Goal: Task Accomplishment & Management: Use online tool/utility

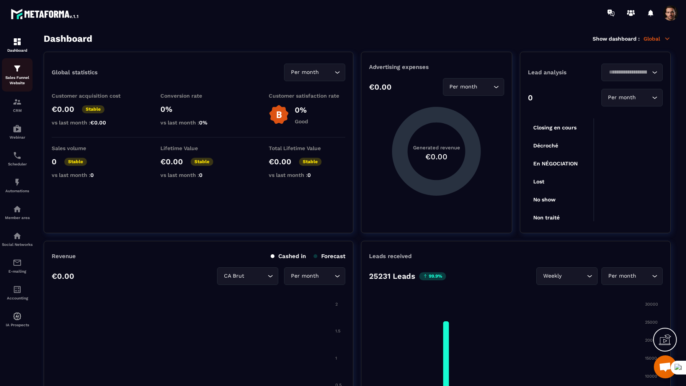
click at [24, 82] on p "Sales Funnel Website" at bounding box center [17, 80] width 31 height 11
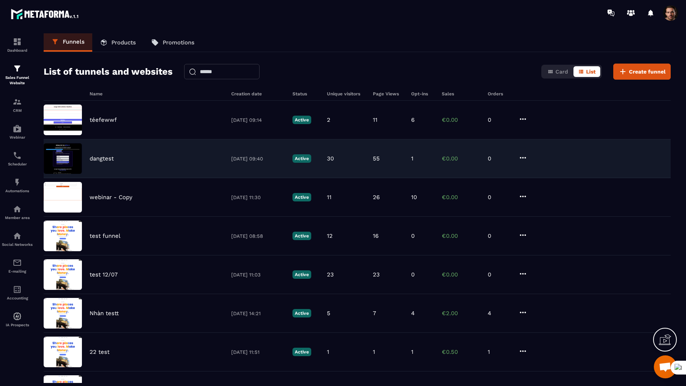
click at [106, 157] on p "dangtest" at bounding box center [102, 158] width 24 height 7
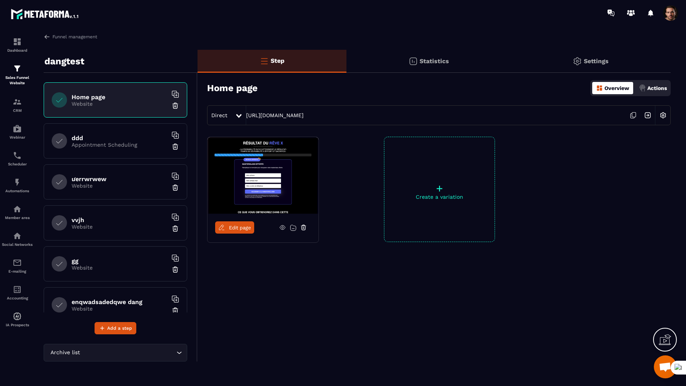
click at [148, 130] on div "ddd Appointment Scheduling" at bounding box center [115, 140] width 143 height 35
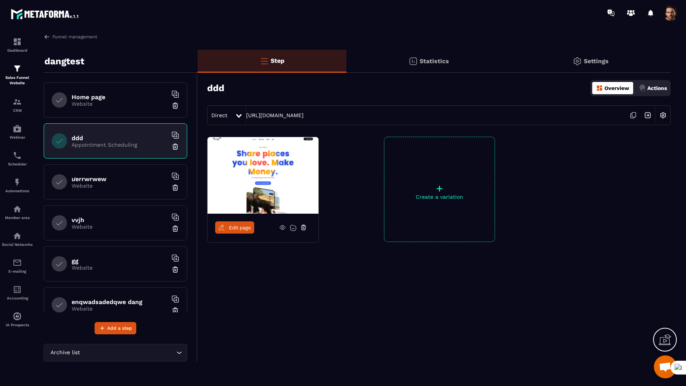
click at [661, 115] on img at bounding box center [662, 115] width 15 height 15
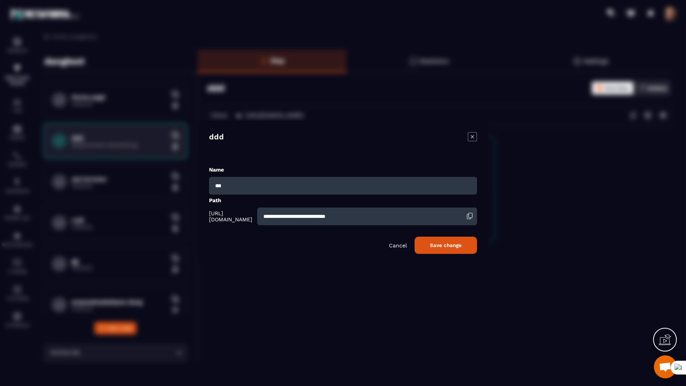
click at [465, 245] on button "Save change" at bounding box center [445, 244] width 62 height 17
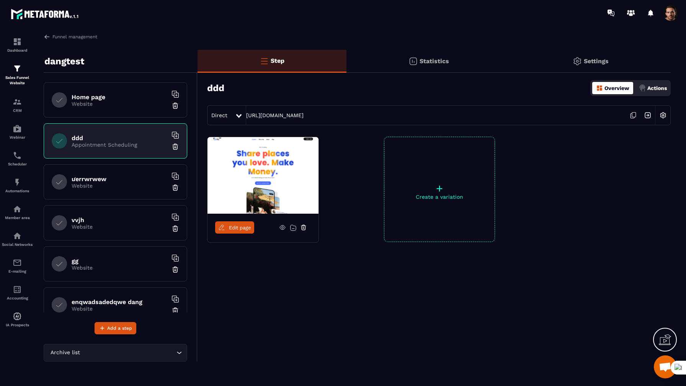
drag, startPoint x: 649, startPoint y: 36, endPoint x: 635, endPoint y: 30, distance: 15.9
click at [635, 30] on section "Dashboard Sales Funnel Website CRM Webinar Scheduler Automations Member area So…" at bounding box center [343, 208] width 686 height 365
click at [67, 46] on div "Funnel management dangtest Home page Website ddd Appointment Scheduling ưerrwrw…" at bounding box center [357, 207] width 642 height 349
